Goal: Information Seeking & Learning: Learn about a topic

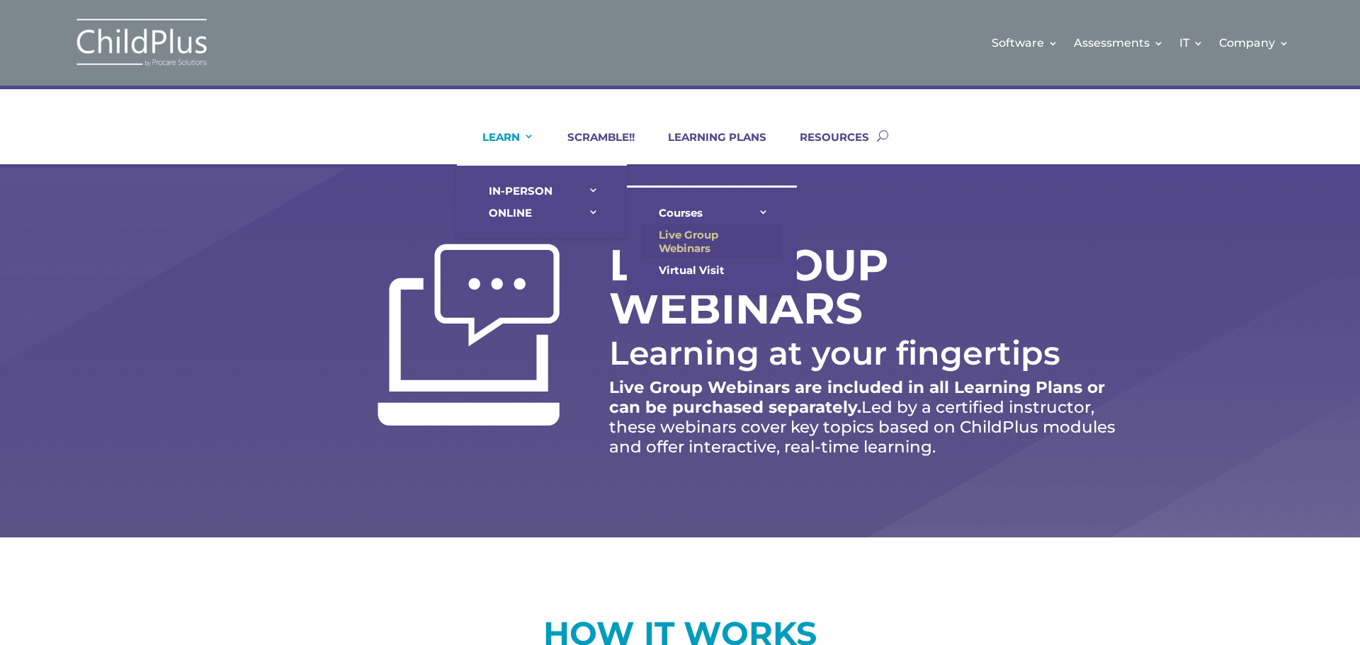
click at [684, 248] on link "Live Group Webinars" at bounding box center [712, 241] width 142 height 35
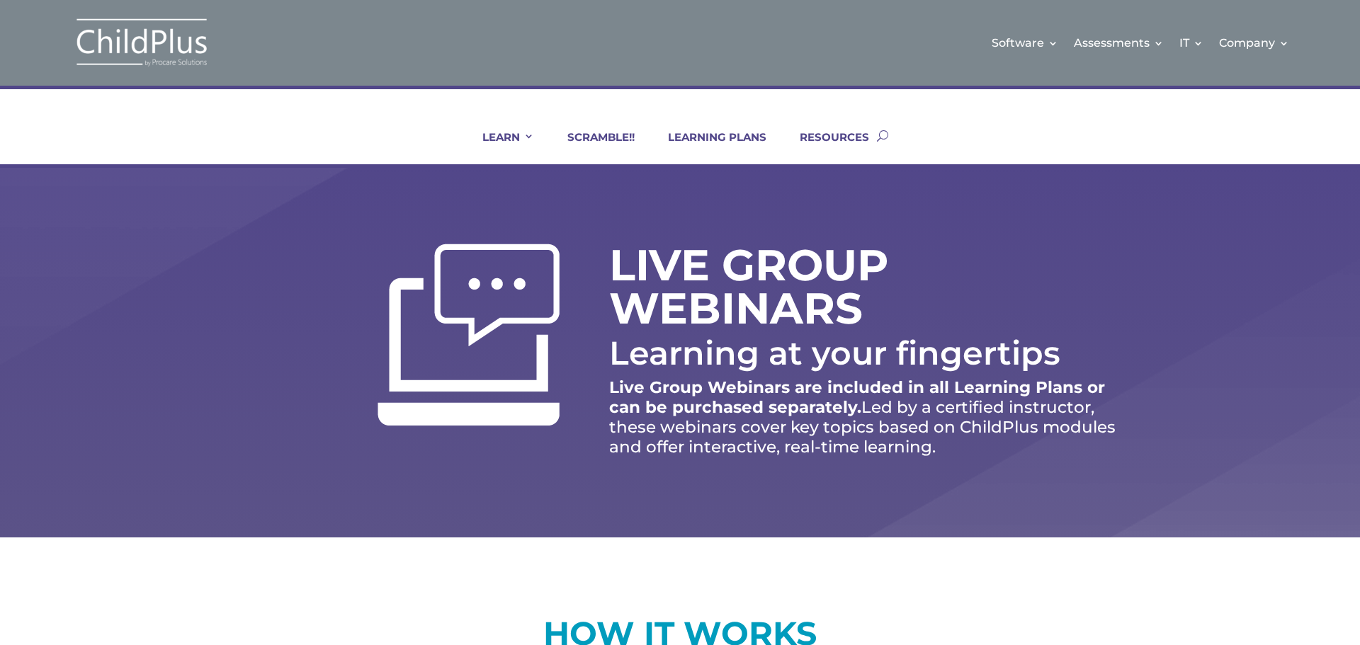
scroll to position [138, 0]
click at [843, 132] on link "RESOURCES" at bounding box center [825, 147] width 87 height 34
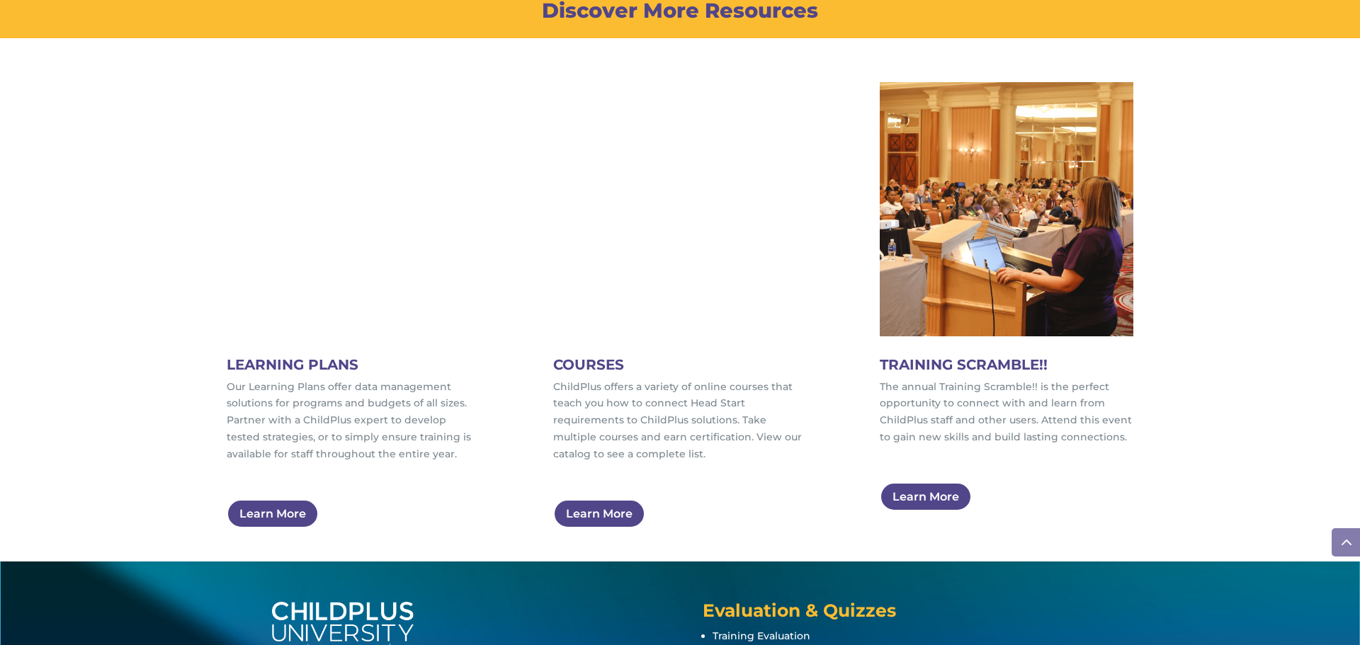
scroll to position [737, 0]
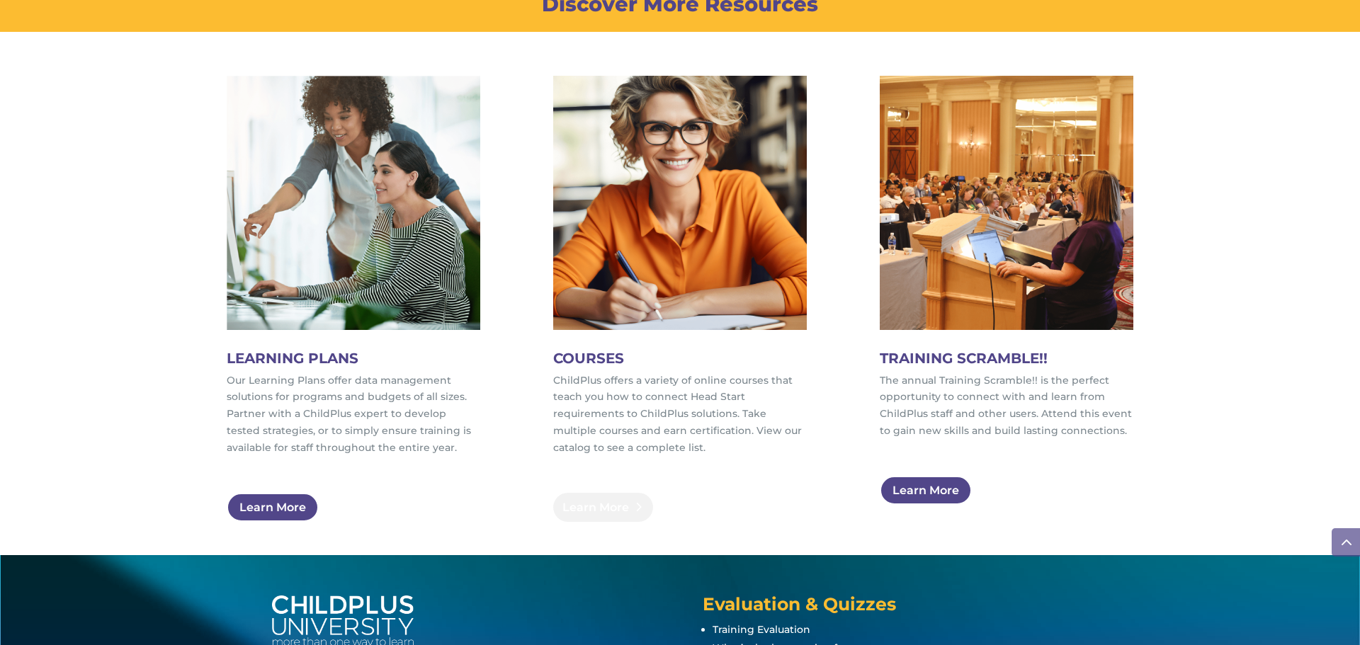
click at [601, 507] on link "Learn More" at bounding box center [603, 507] width 100 height 29
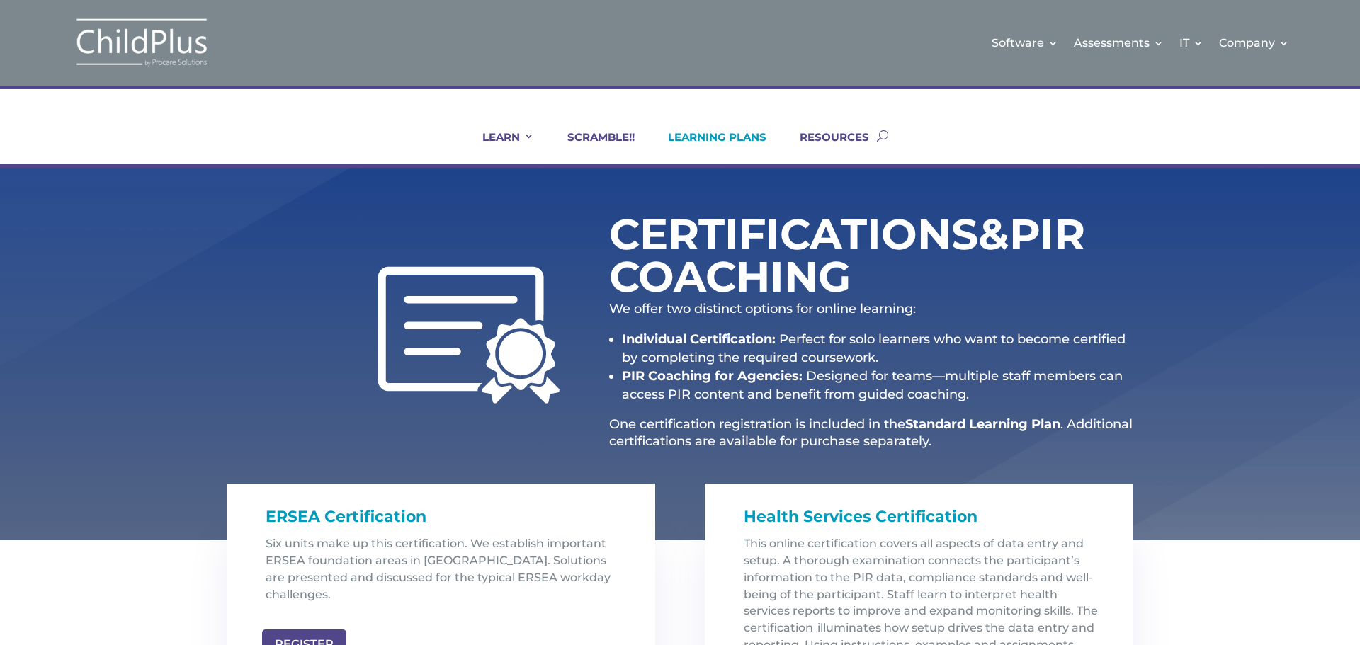
click at [710, 134] on link "LEARNING PLANS" at bounding box center [708, 147] width 116 height 34
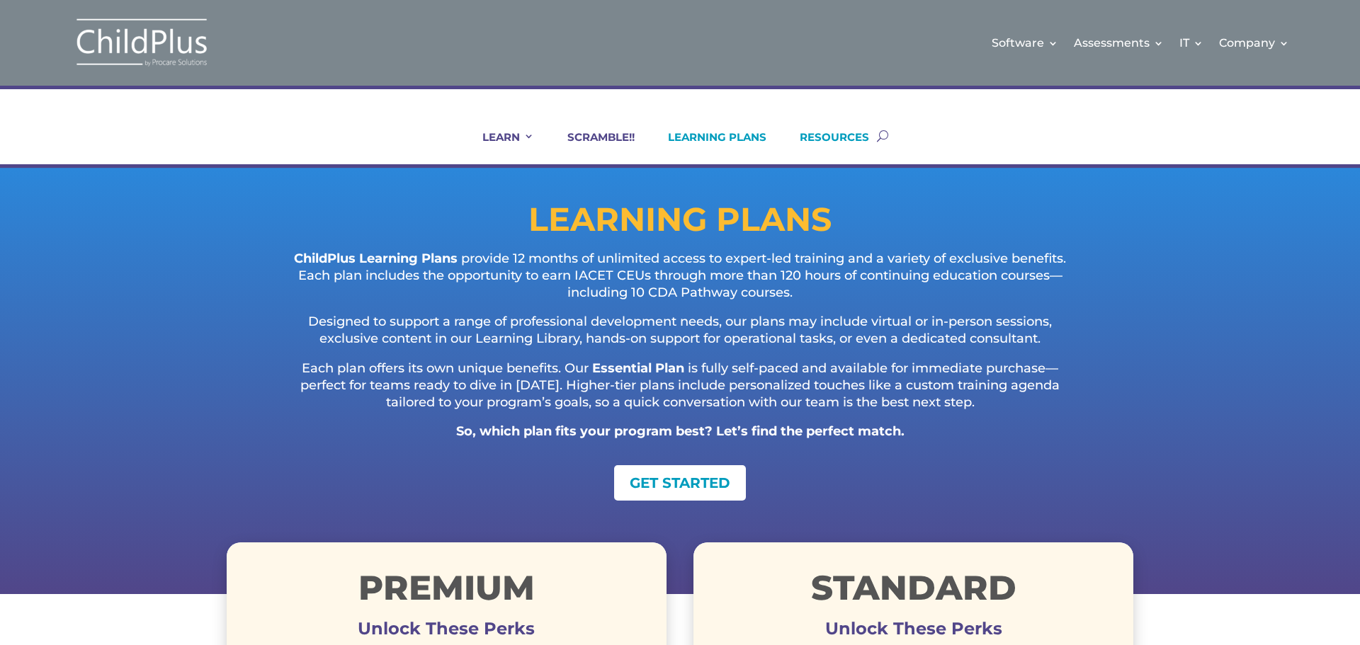
click at [852, 137] on link "RESOURCES" at bounding box center [825, 147] width 87 height 34
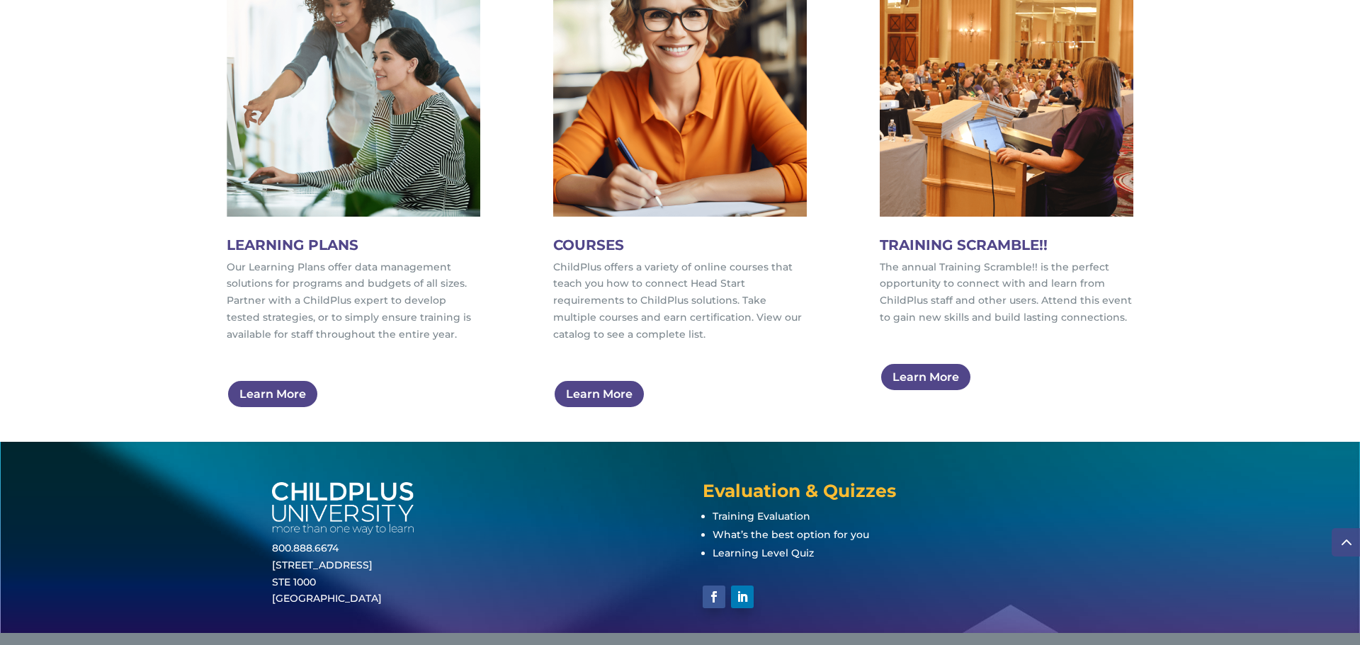
scroll to position [892, 0]
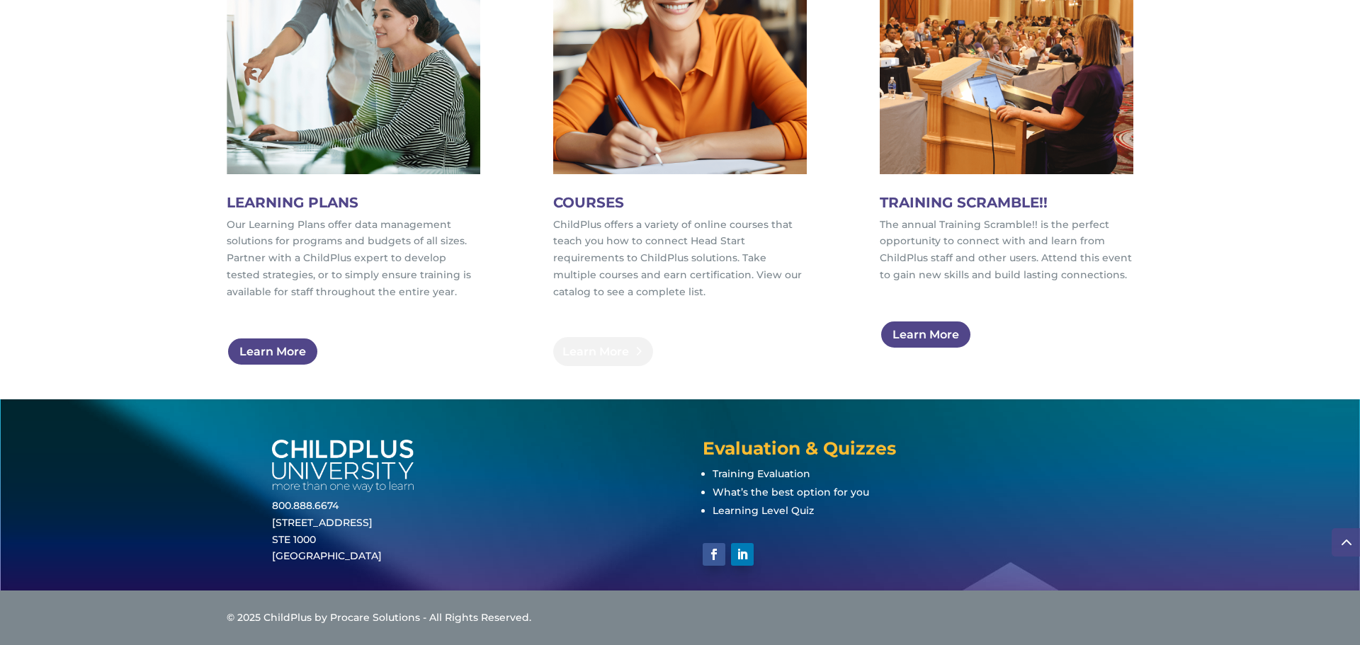
click at [581, 341] on link "Learn More" at bounding box center [603, 351] width 100 height 29
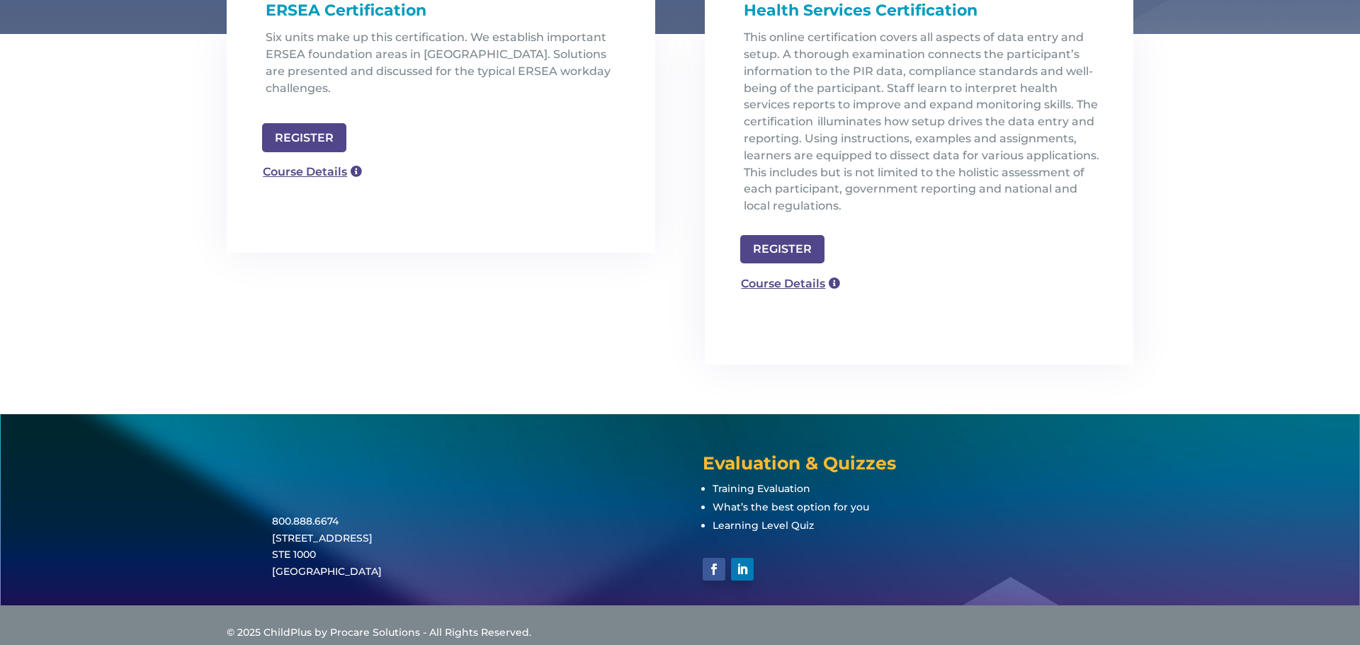
scroll to position [510, 0]
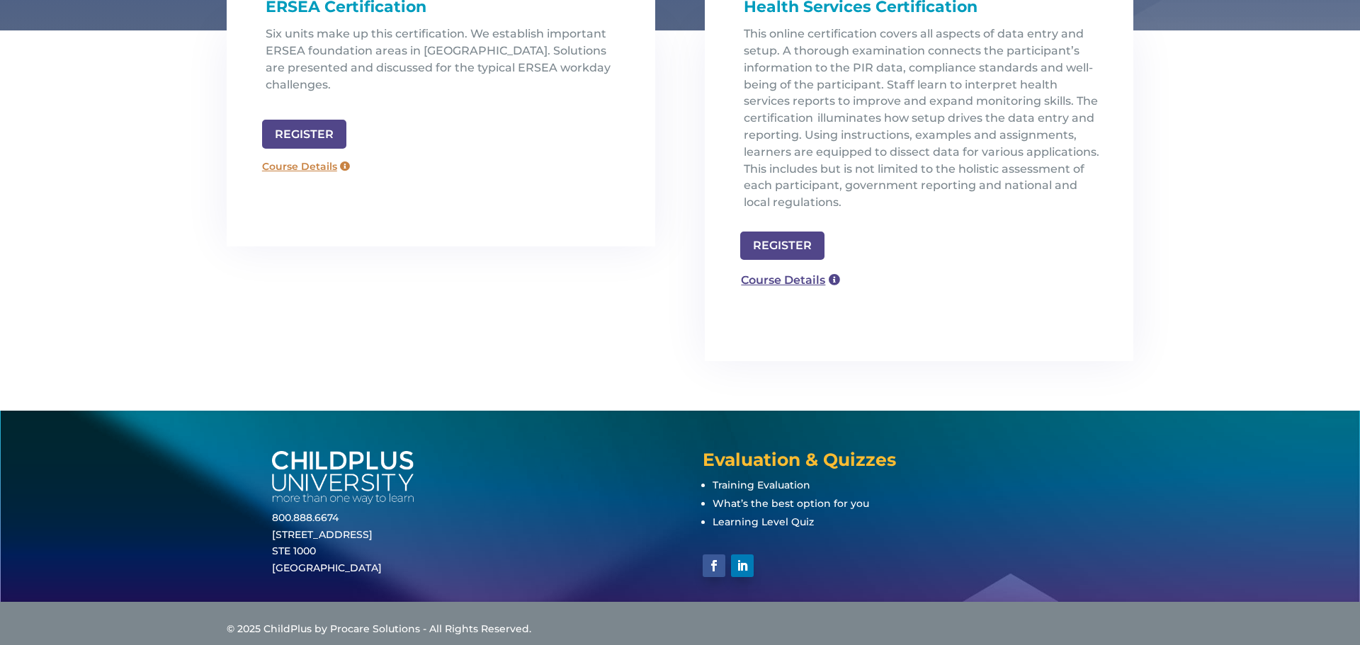
click at [307, 156] on link "Course Details" at bounding box center [306, 167] width 102 height 23
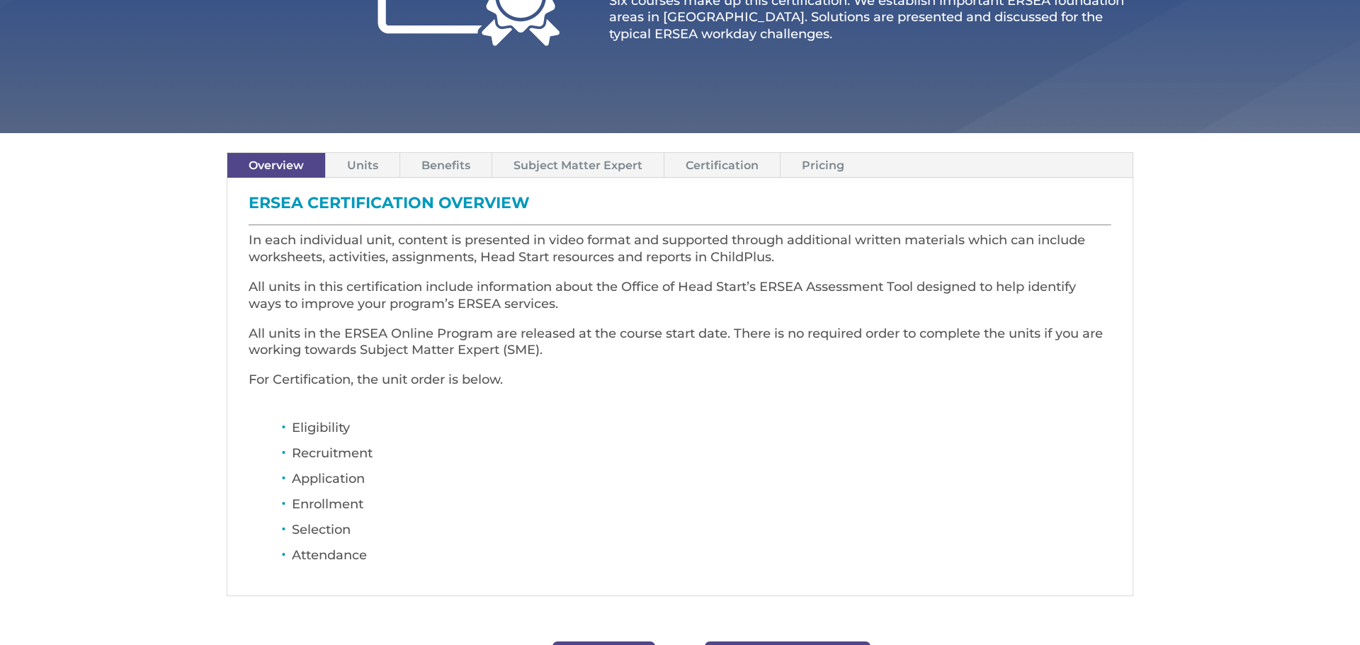
scroll to position [227, 0]
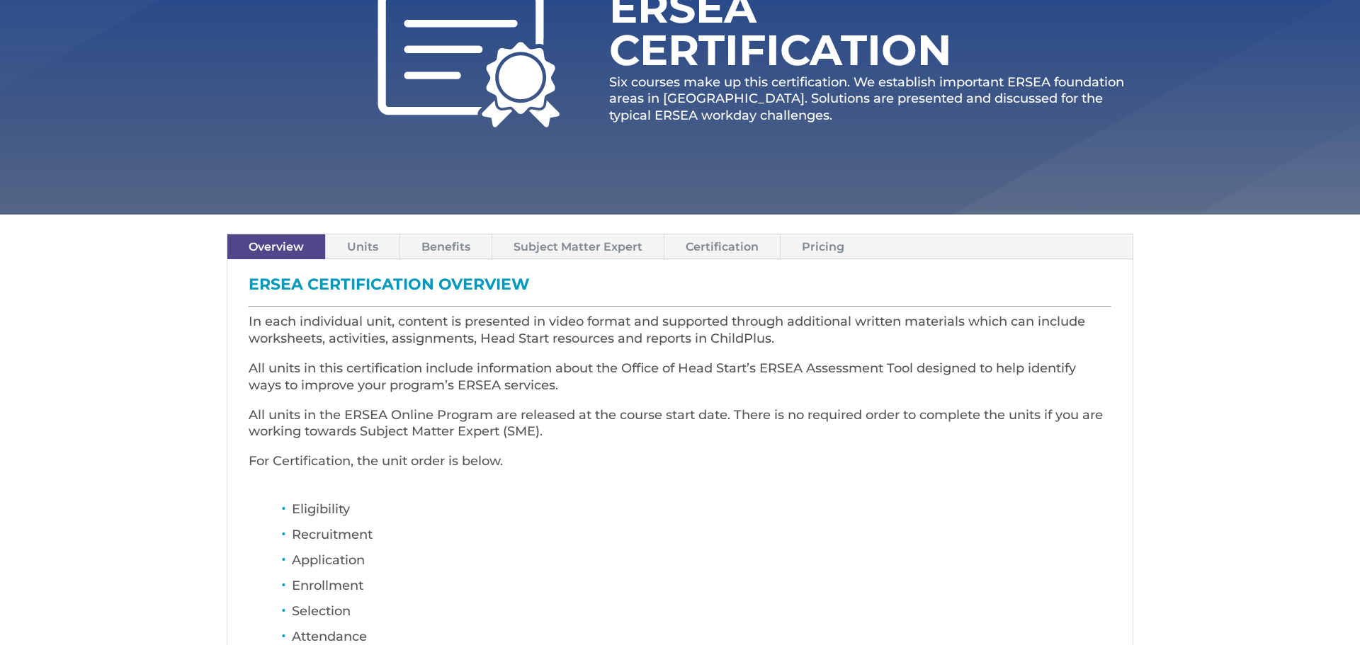
click at [591, 250] on link "Subject Matter Expert" at bounding box center [577, 246] width 171 height 25
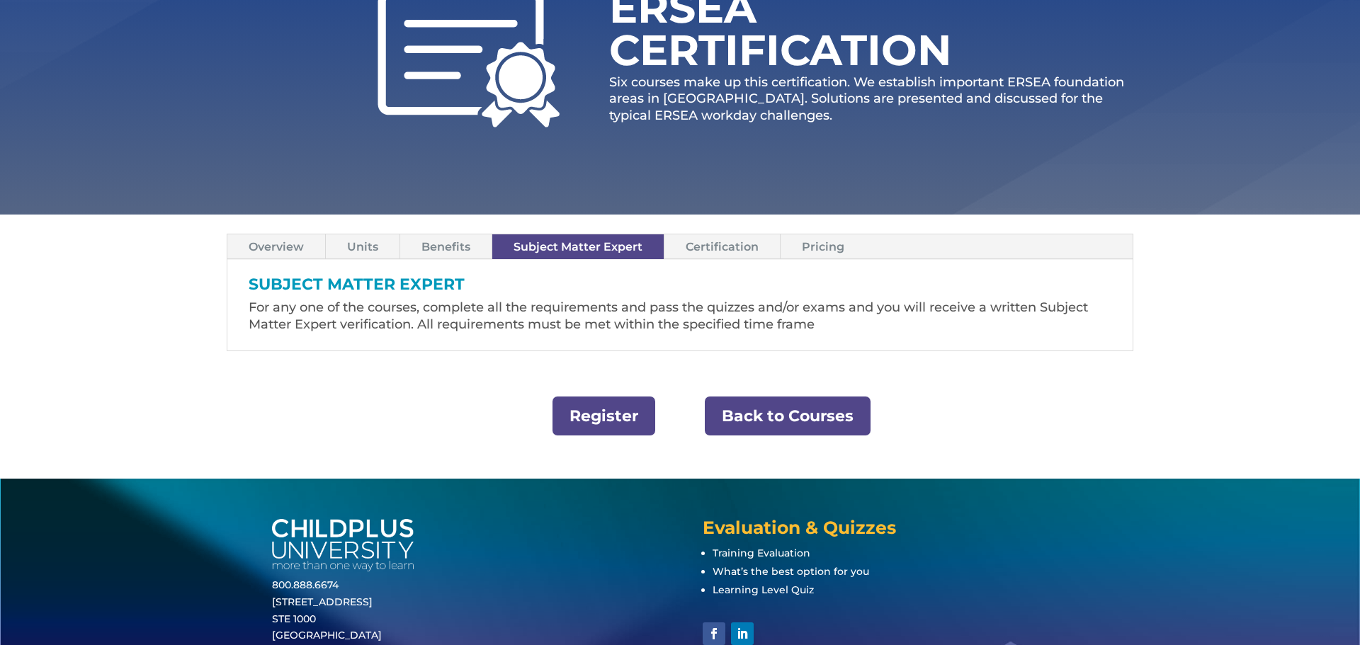
click at [709, 250] on link "Certification" at bounding box center [721, 246] width 115 height 25
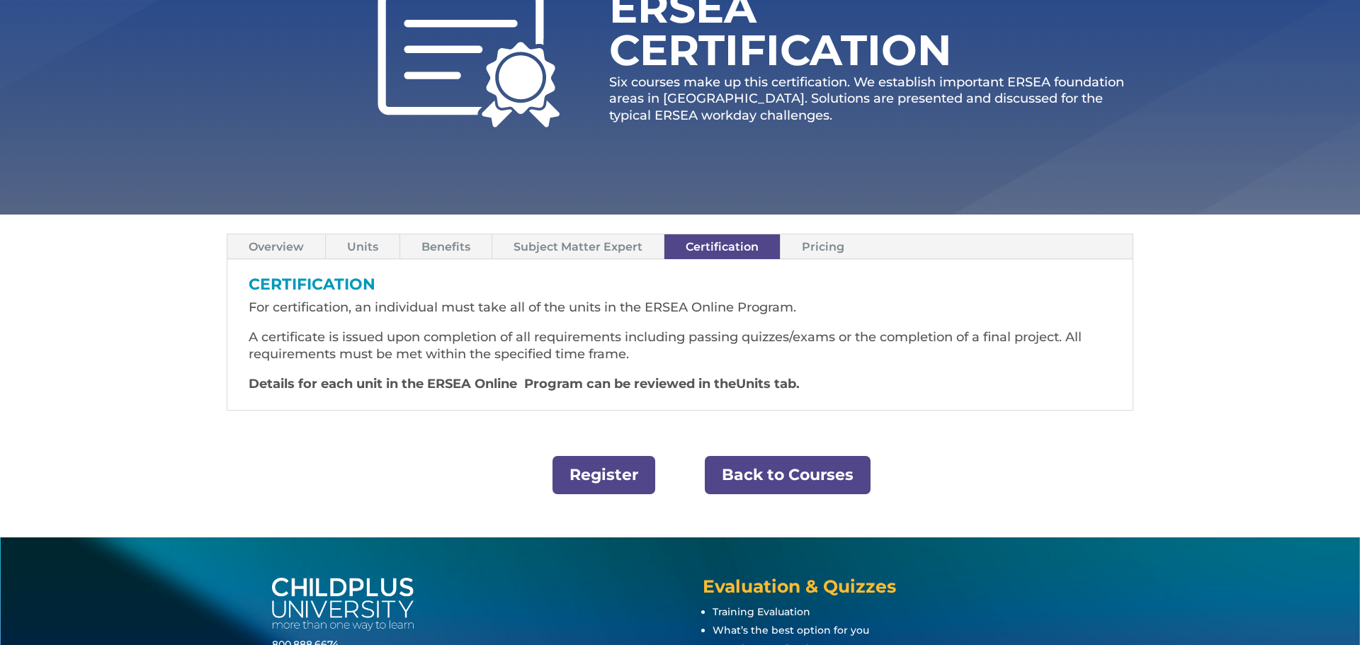
click at [827, 248] on link "Pricing" at bounding box center [823, 246] width 85 height 25
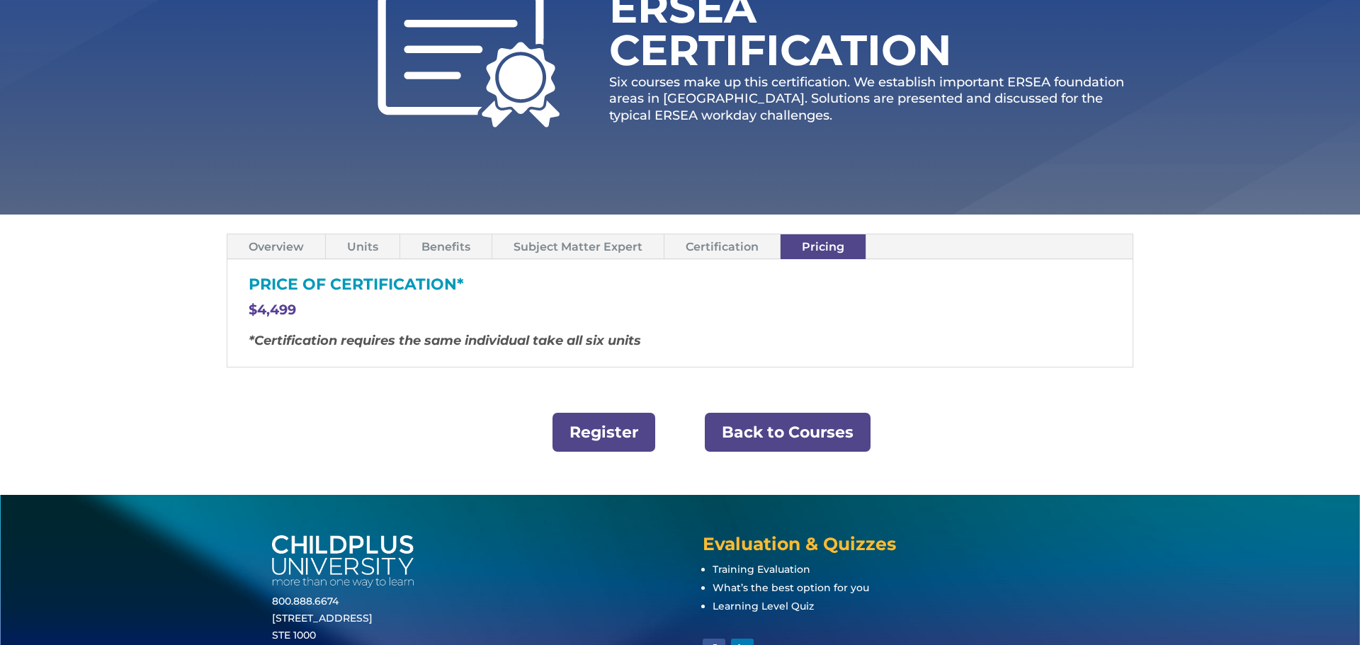
click at [280, 249] on link "Overview" at bounding box center [276, 246] width 98 height 25
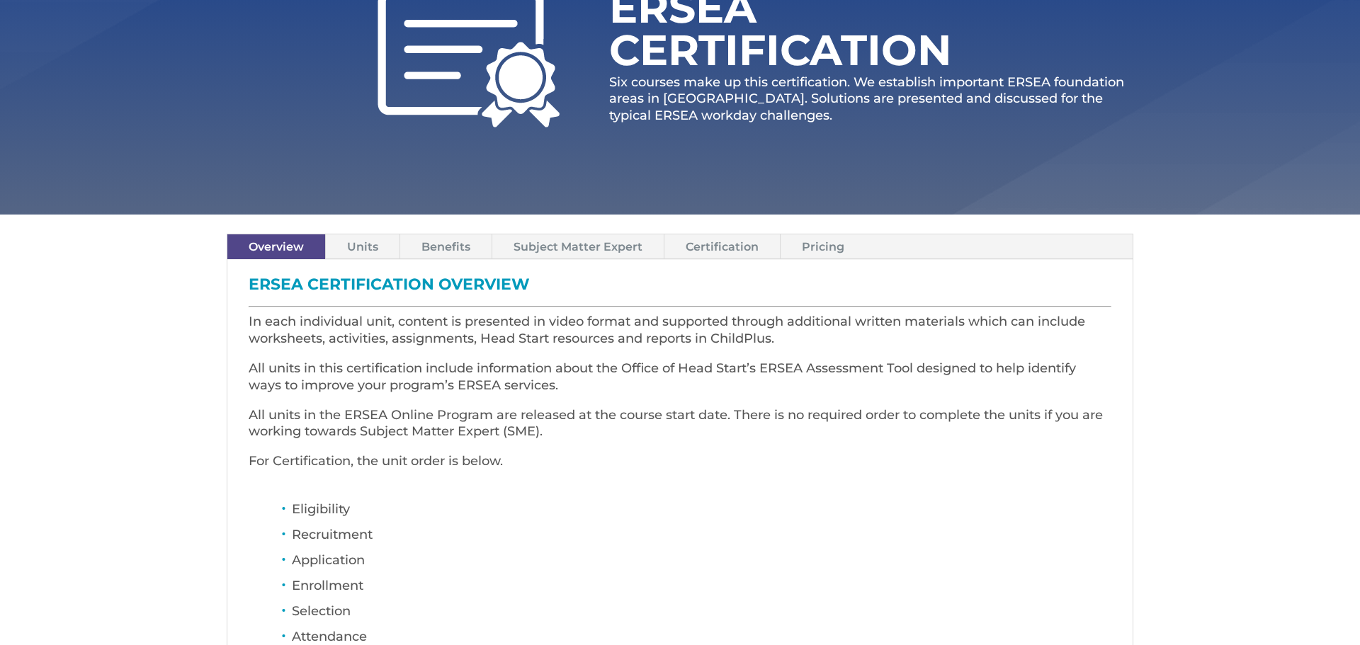
scroll to position [0, 0]
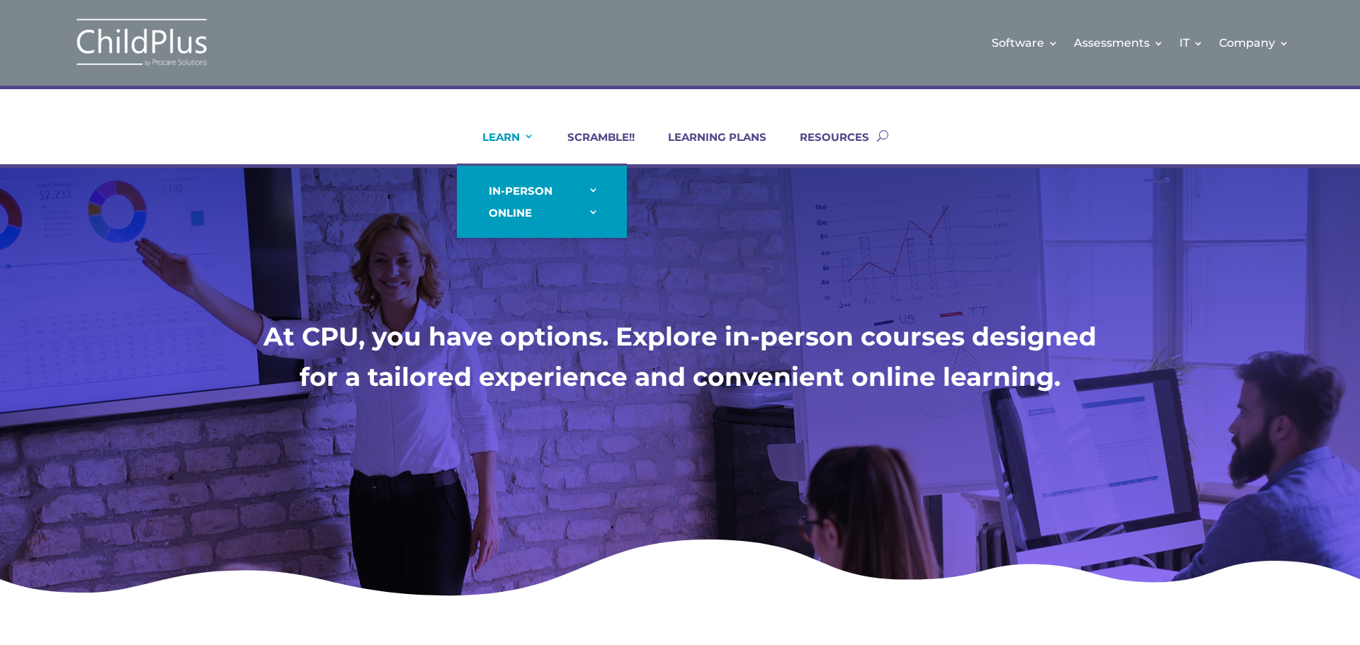
click at [511, 139] on link "LEARN" at bounding box center [499, 147] width 69 height 34
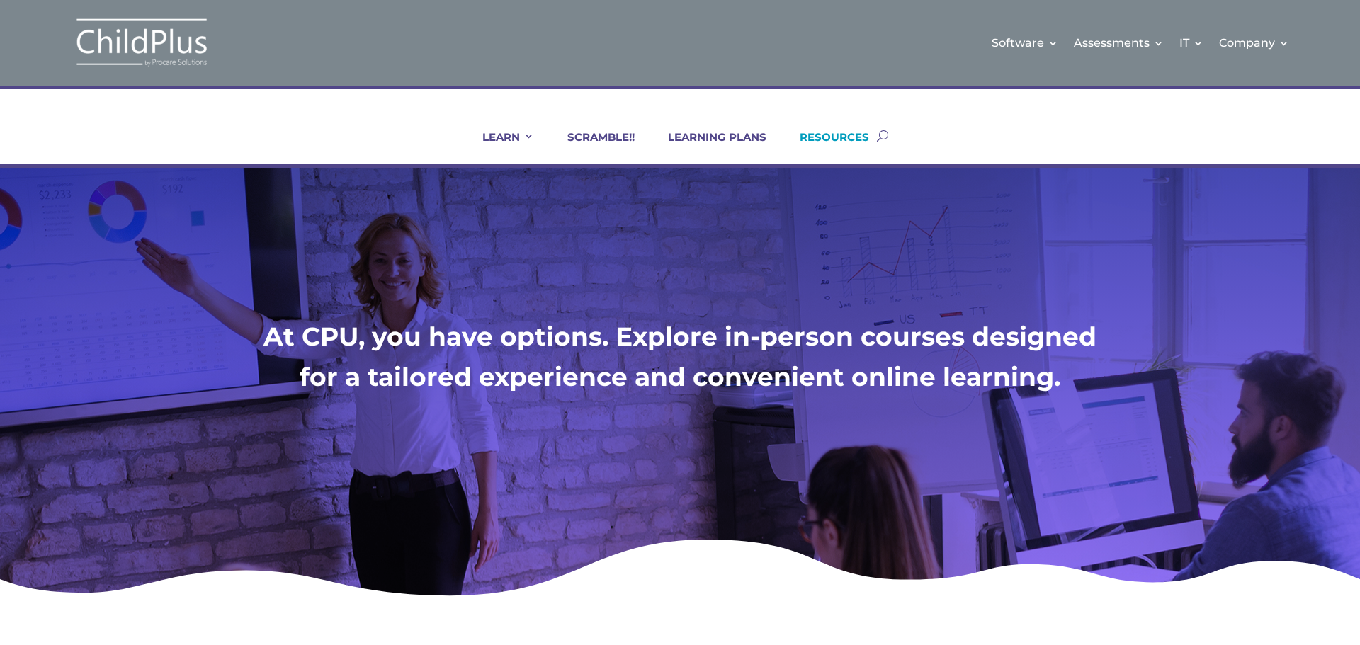
click at [783, 134] on link "RESOURCES" at bounding box center [825, 147] width 87 height 34
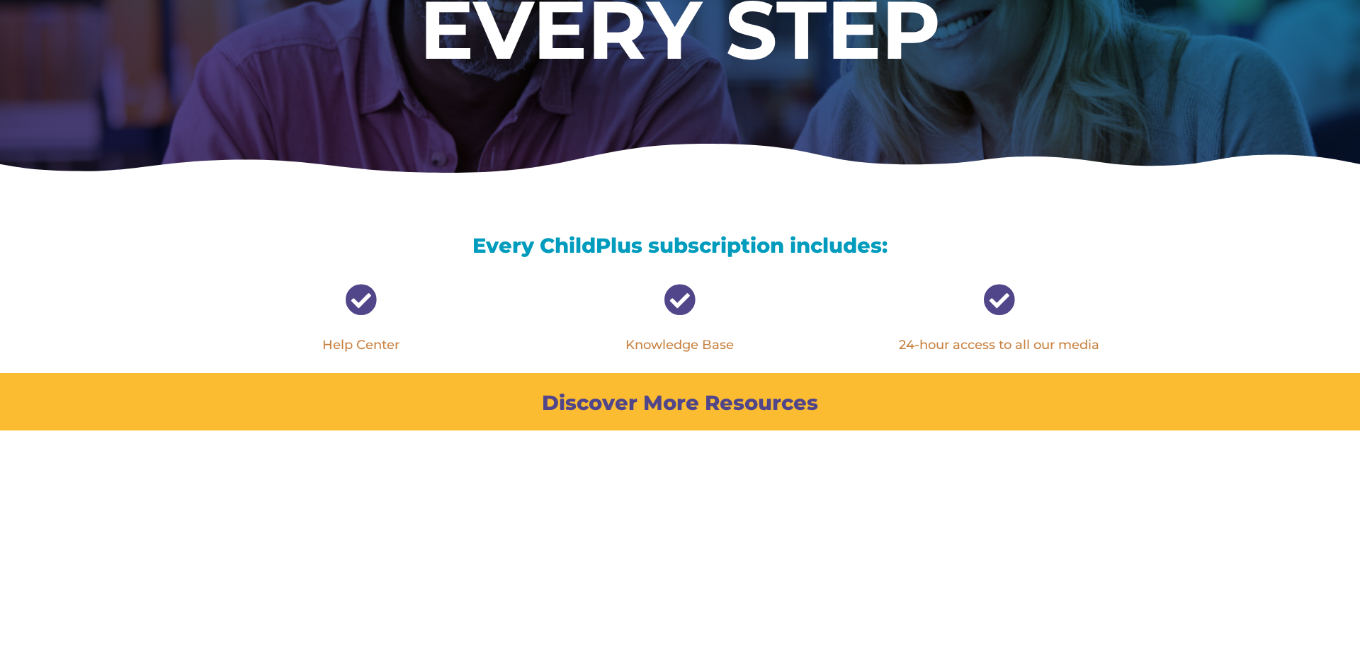
scroll to position [340, 0]
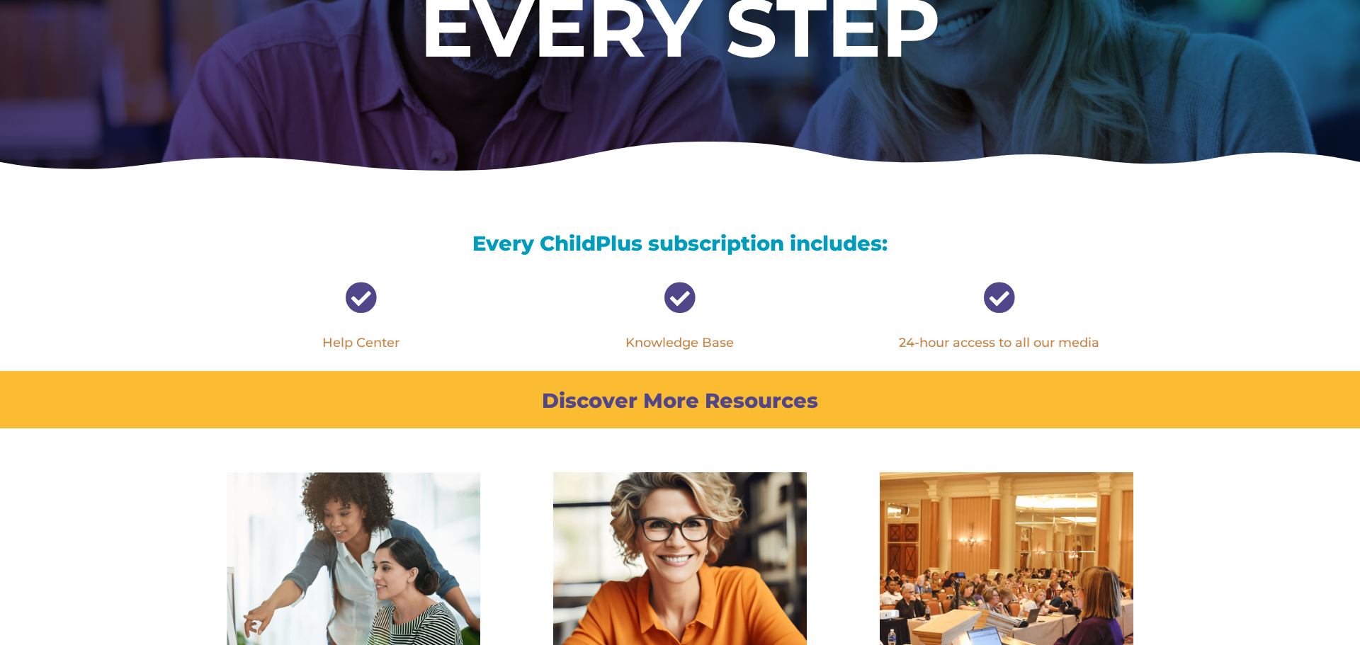
click at [1009, 306] on span "" at bounding box center [999, 298] width 32 height 32
click at [954, 354] on div " Help Center  Knowledge Base  24-hour access to all our media" at bounding box center [680, 317] width 907 height 108
drag, startPoint x: 941, startPoint y: 345, endPoint x: 654, endPoint y: 339, distance: 286.9
click at [934, 345] on p "24-hour access to all our media" at bounding box center [998, 343] width 269 height 17
click at [642, 339] on link "Knowledge Base" at bounding box center [679, 343] width 108 height 16
